Goal: Information Seeking & Learning: Compare options

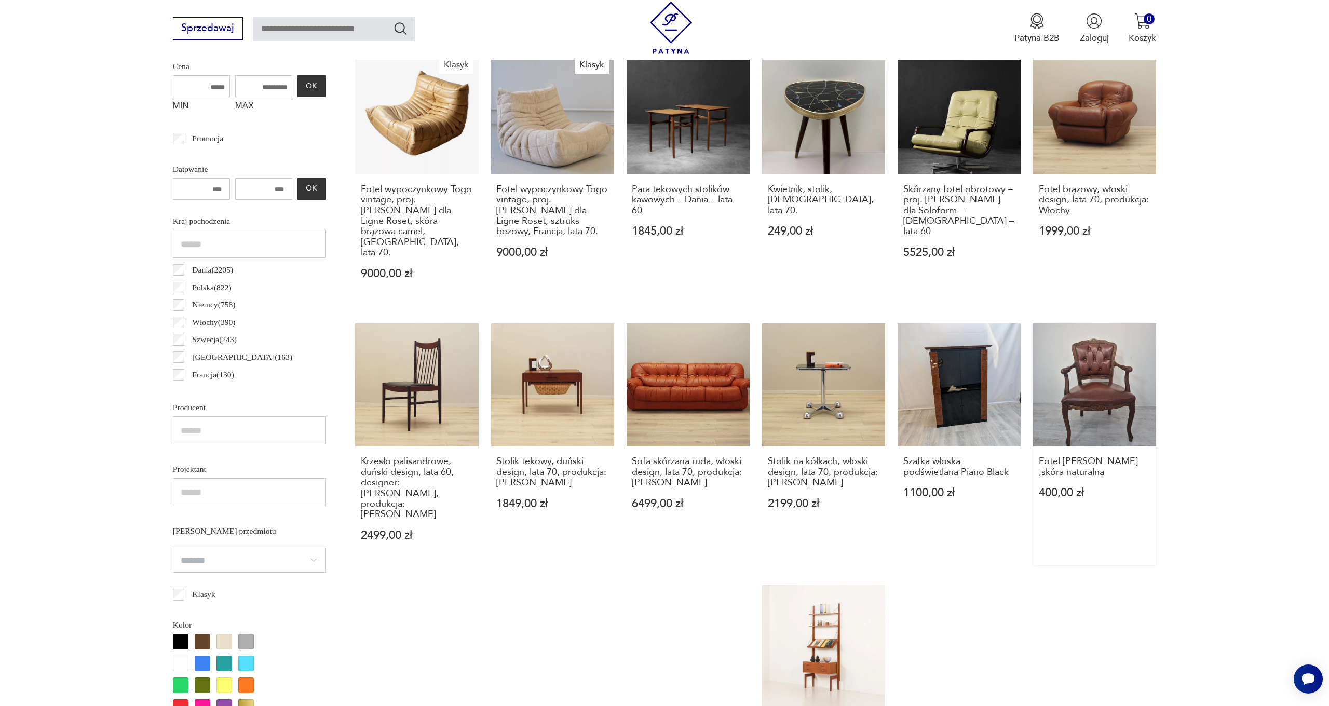
scroll to position [651, 0]
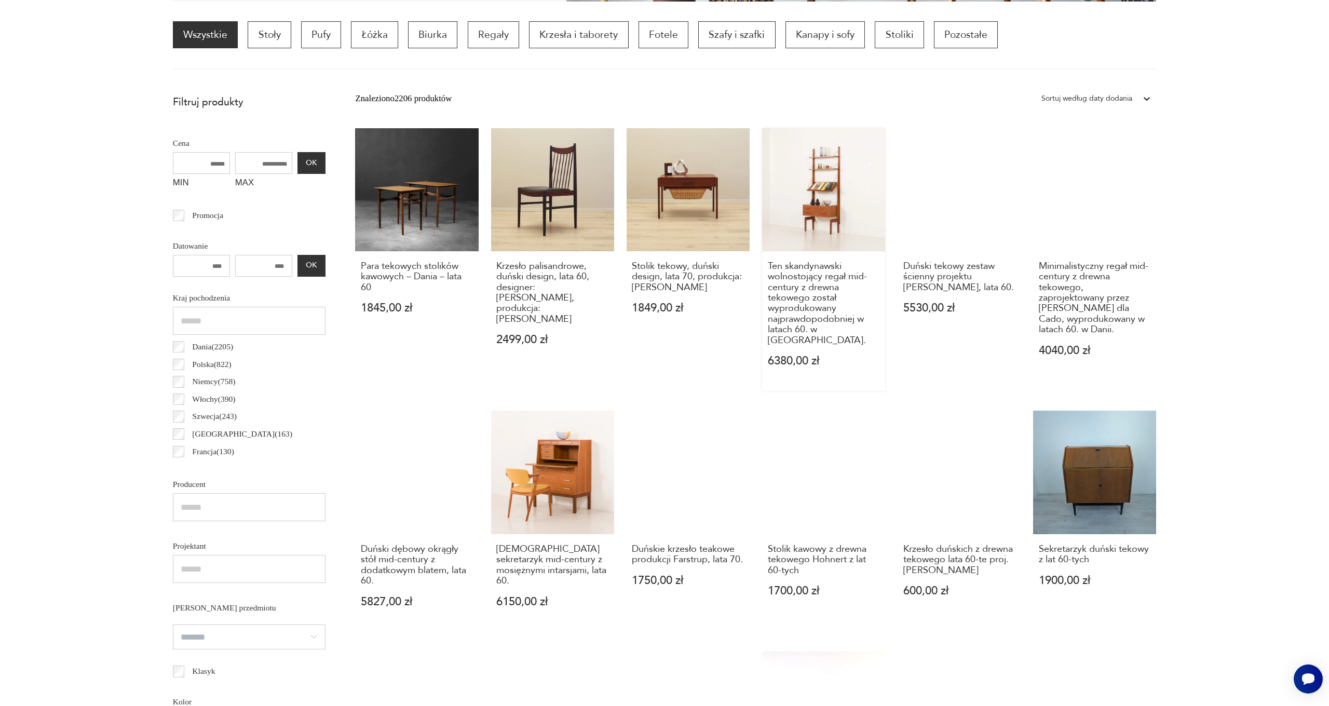
scroll to position [25, 0]
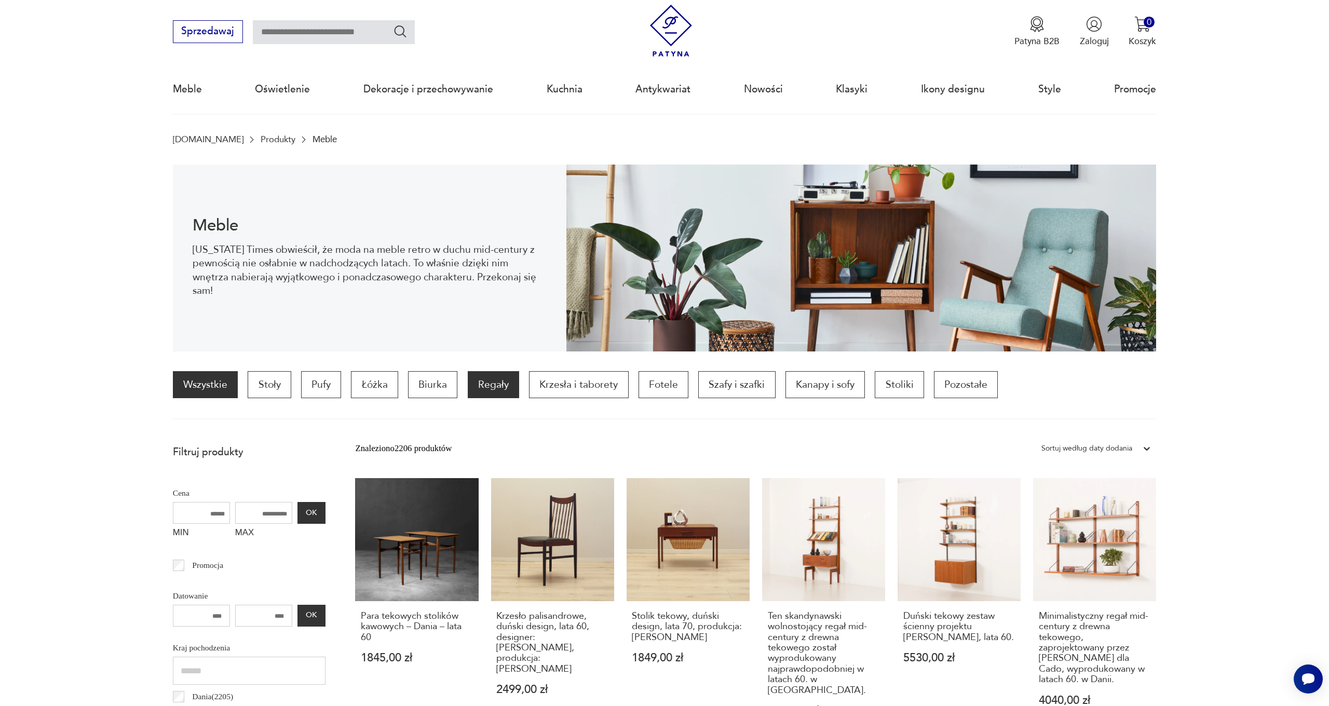
click at [500, 387] on p "Regały" at bounding box center [493, 384] width 51 height 27
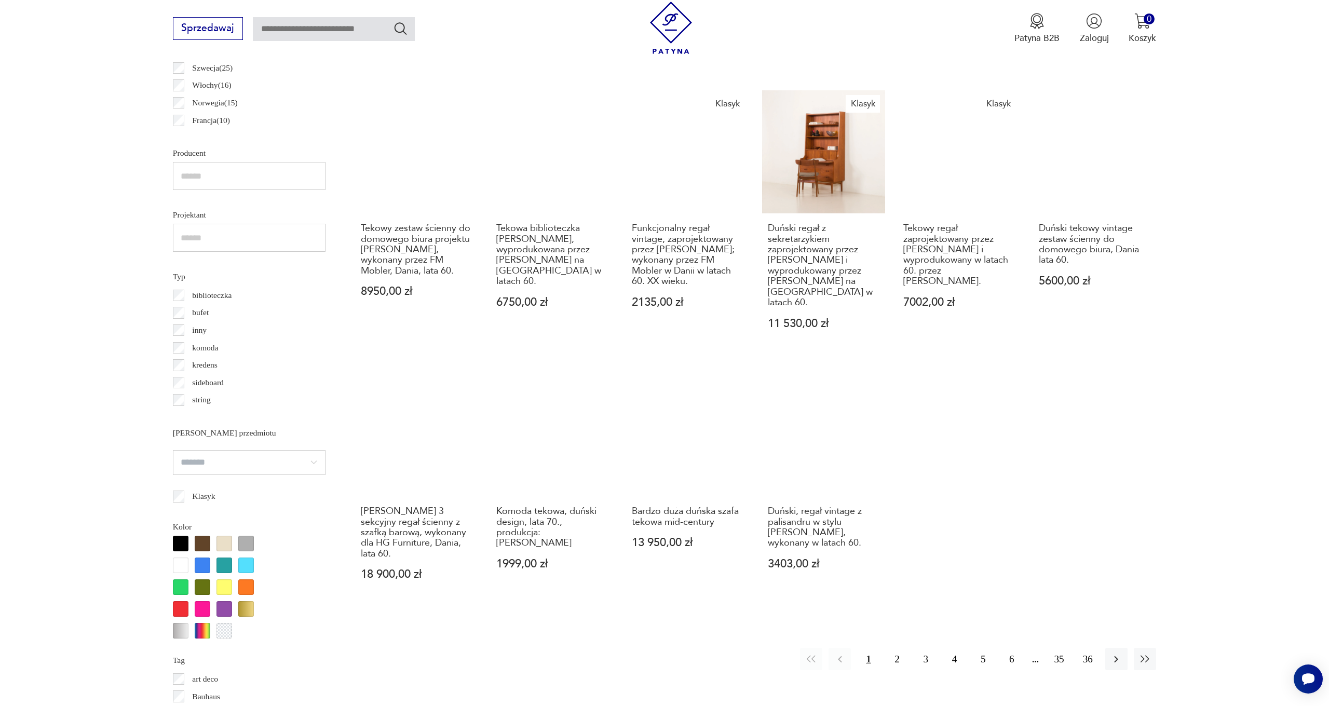
scroll to position [618, 0]
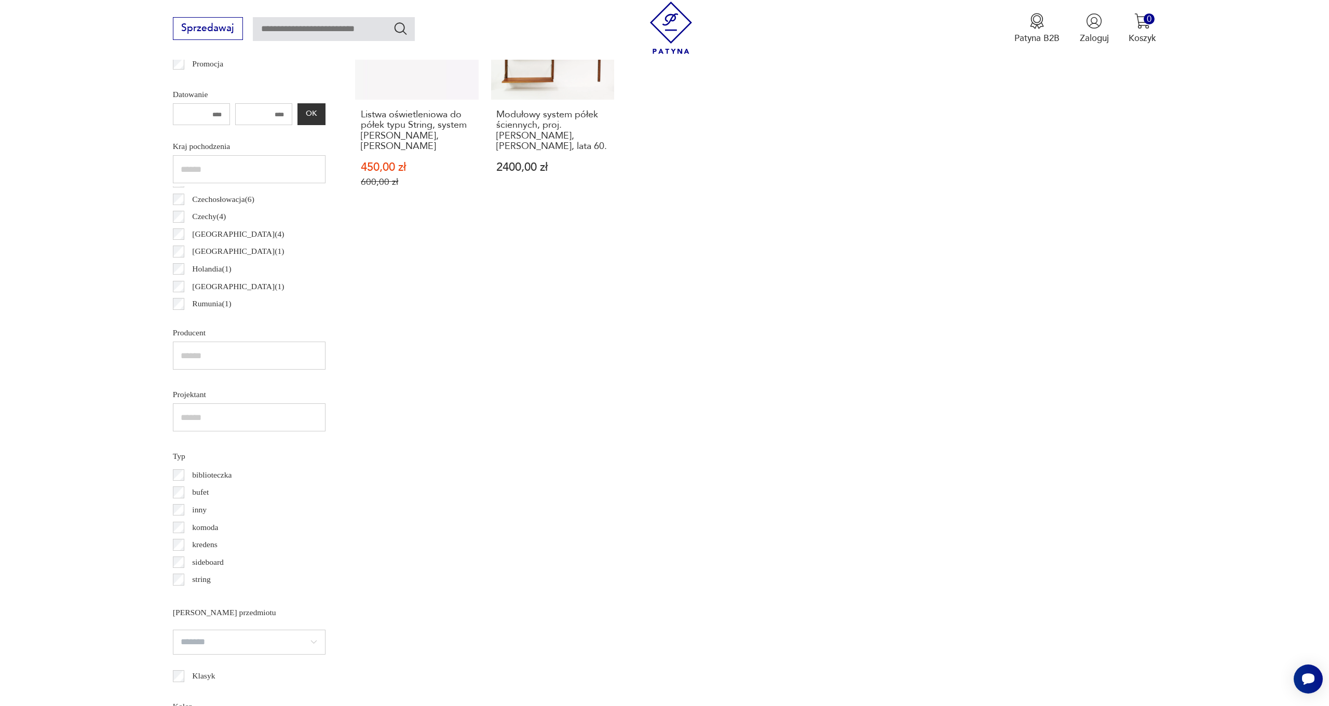
scroll to position [593, 0]
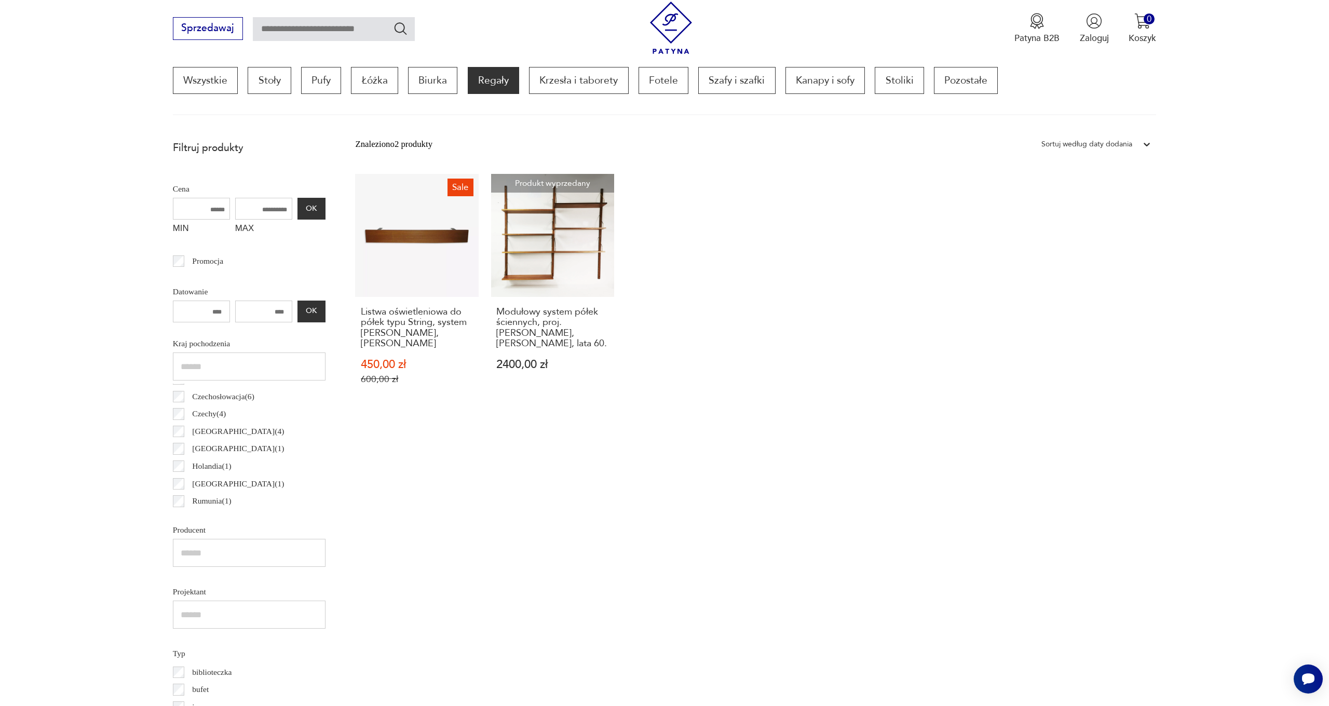
scroll to position [307, 0]
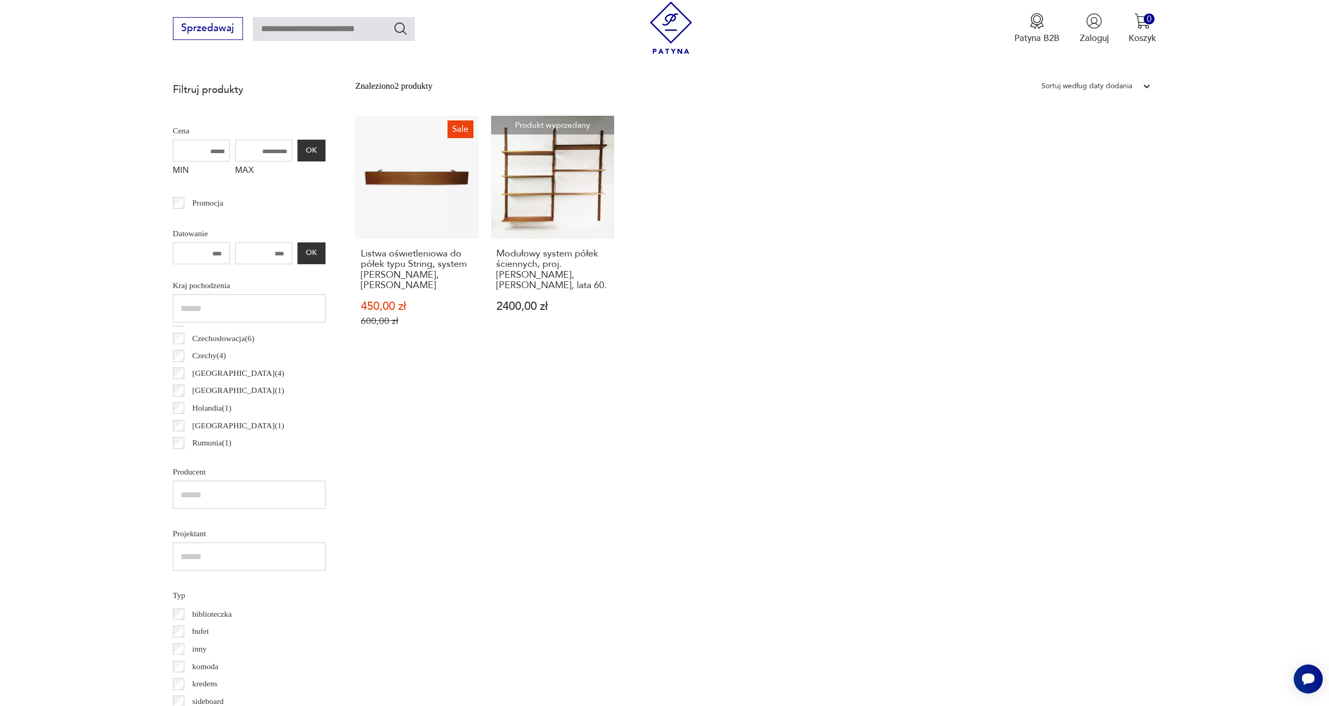
scroll to position [48, 0]
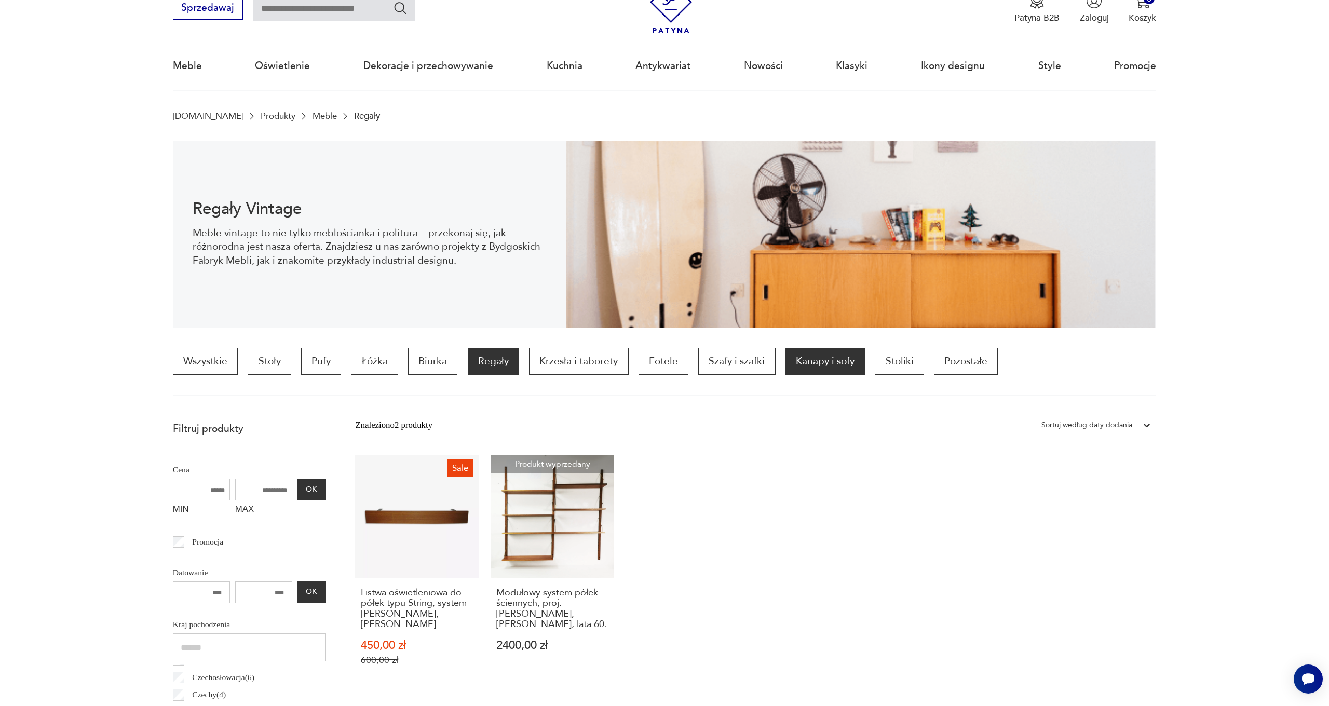
click at [801, 360] on p "Kanapy i sofy" at bounding box center [824, 361] width 79 height 27
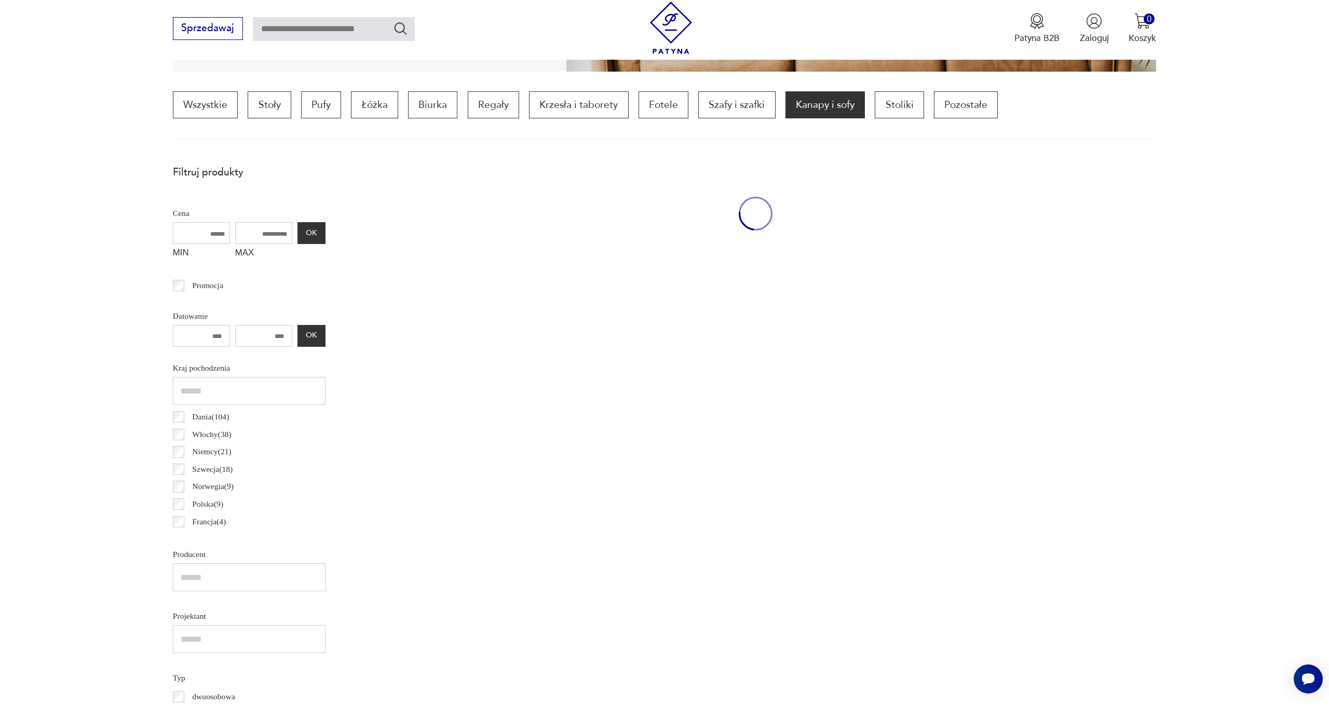
scroll to position [307, 0]
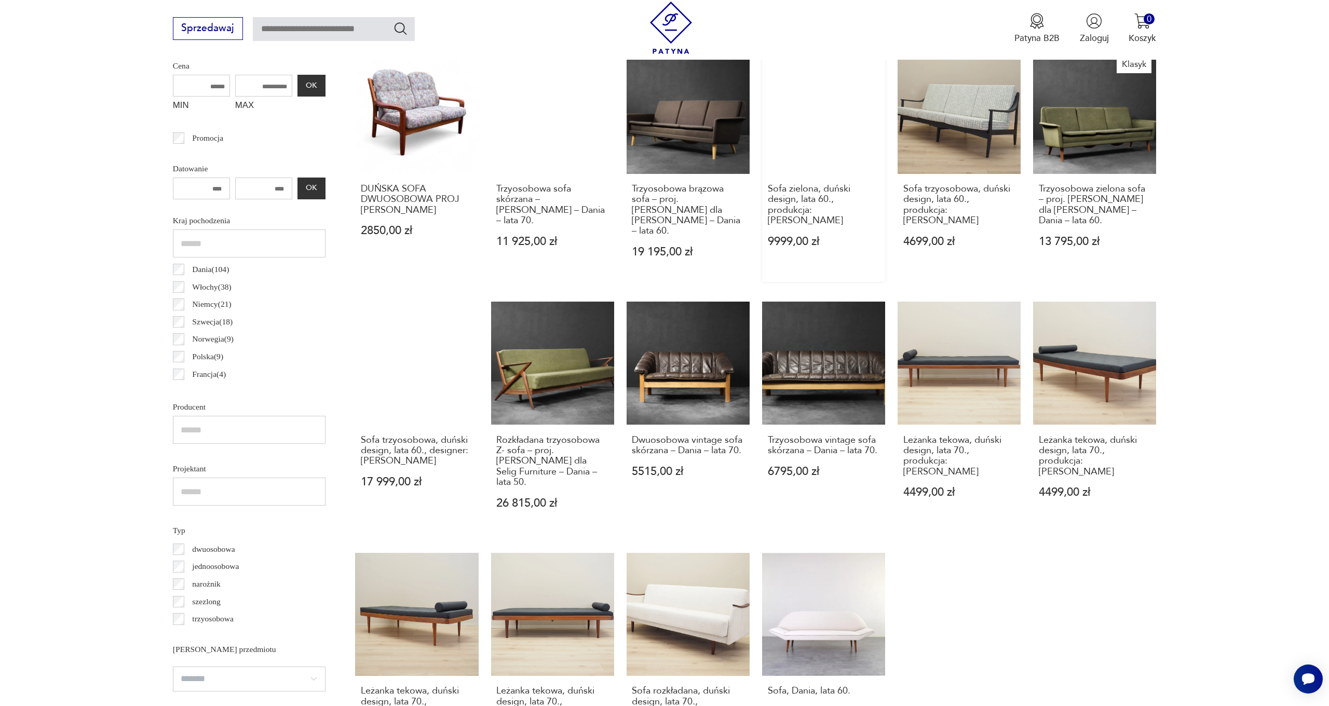
scroll to position [628, 0]
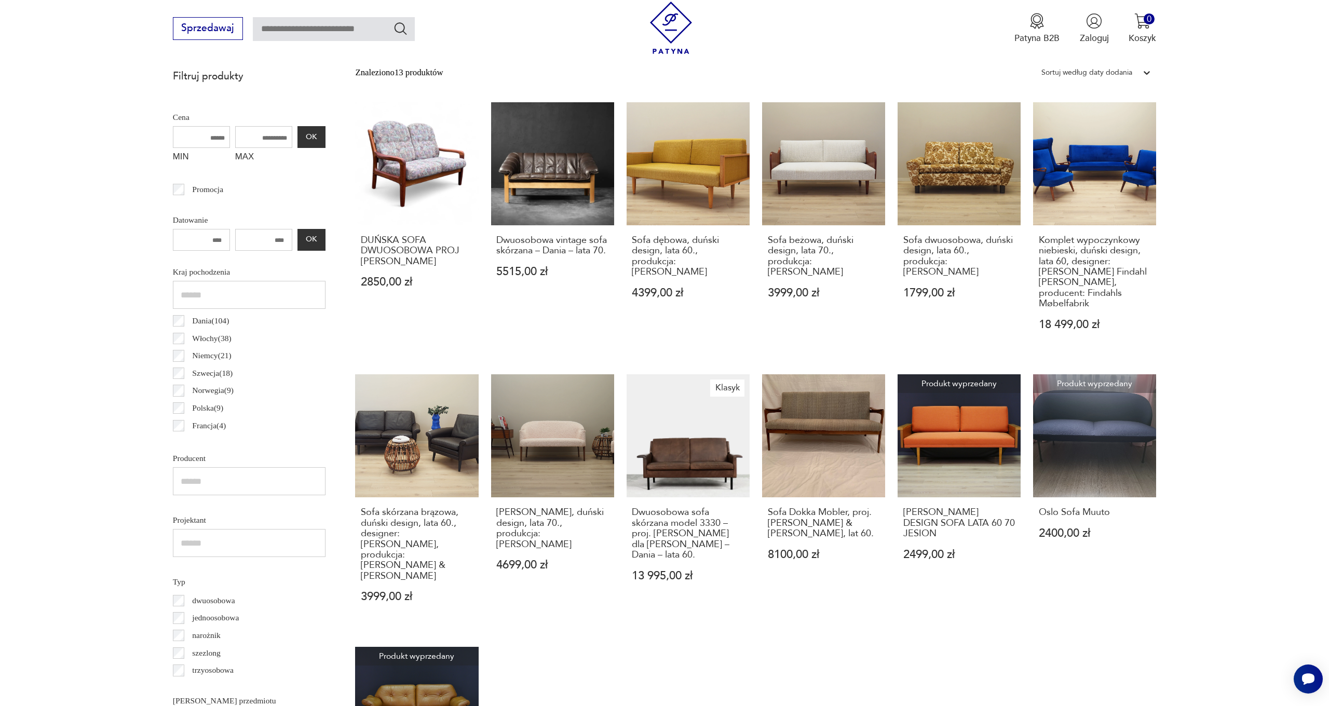
scroll to position [297, 0]
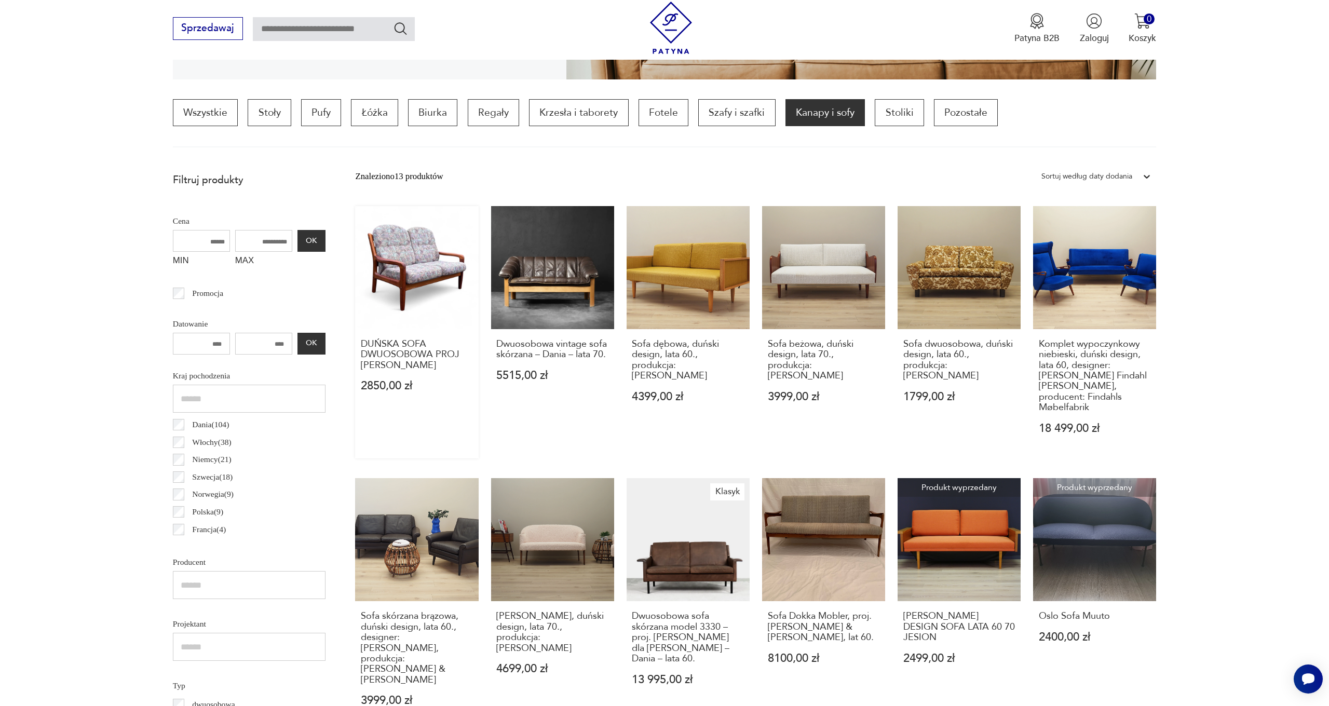
scroll to position [307, 0]
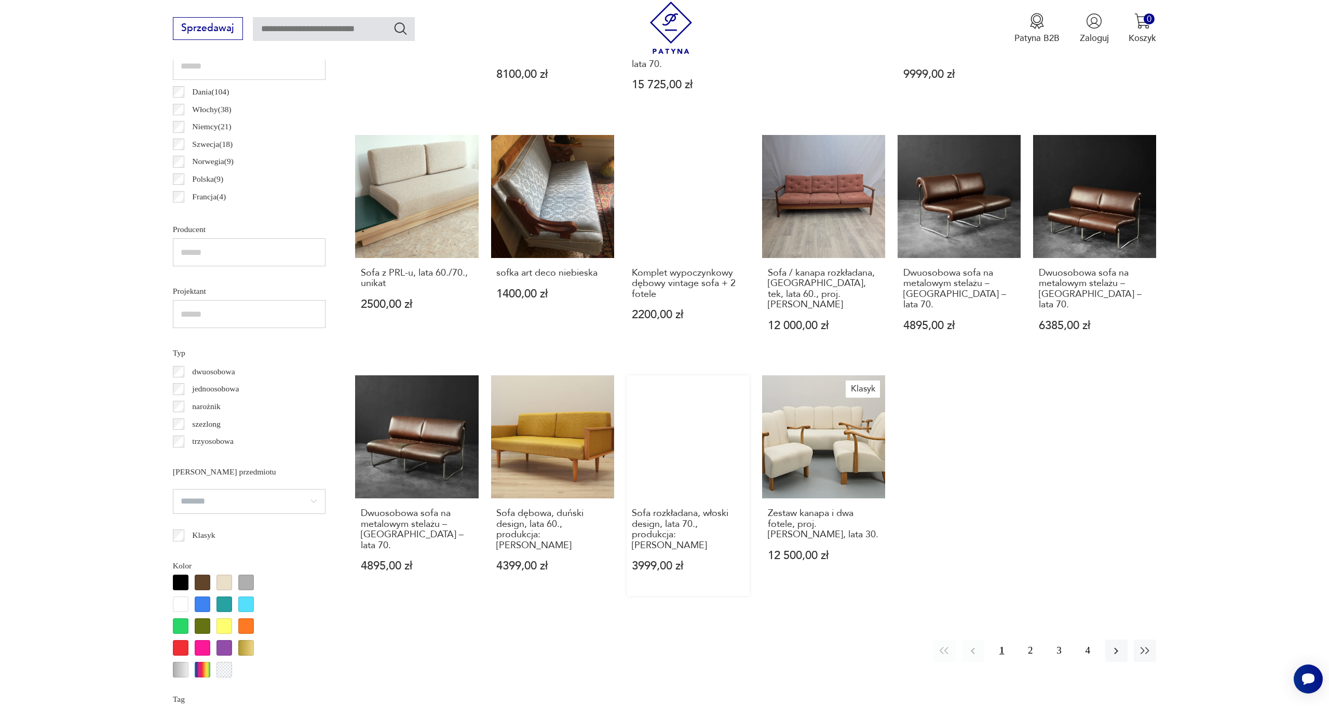
scroll to position [720, 0]
